Goal: Information Seeking & Learning: Learn about a topic

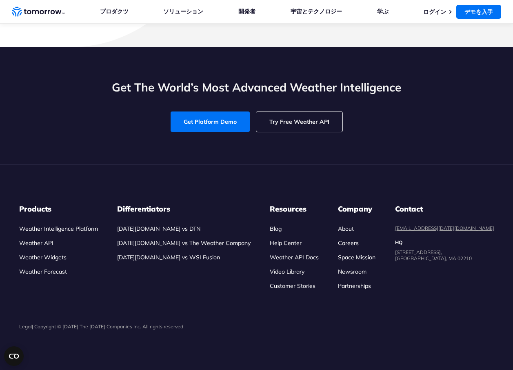
scroll to position [2573, 0]
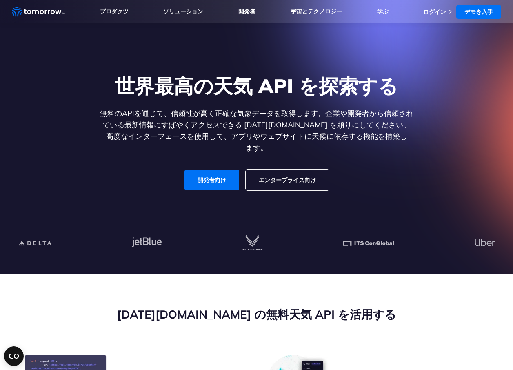
scroll to position [0, 0]
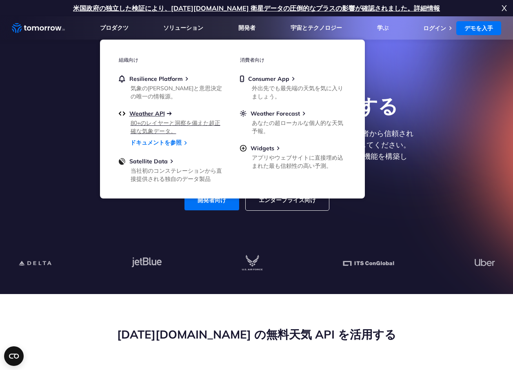
click at [153, 117] on span "Weather API" at bounding box center [147, 113] width 36 height 7
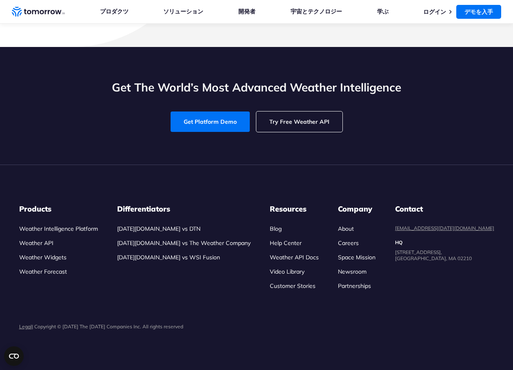
scroll to position [2654, 0]
